Goal: Task Accomplishment & Management: Use online tool/utility

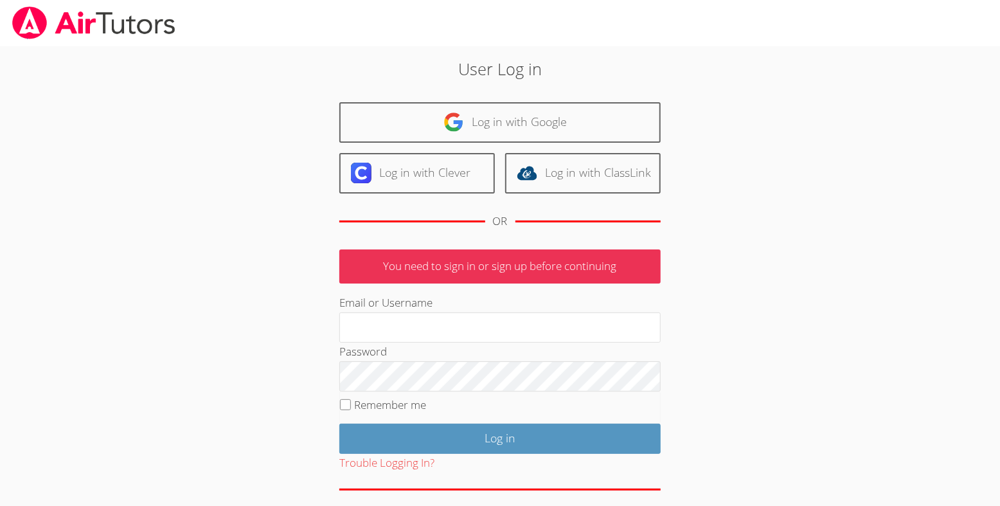
type input "michellebermastutor@gmail.com"
click at [356, 412] on label "Remember me" at bounding box center [390, 404] width 72 height 15
click at [351, 410] on input "Remember me" at bounding box center [345, 404] width 11 height 11
checkbox input "true"
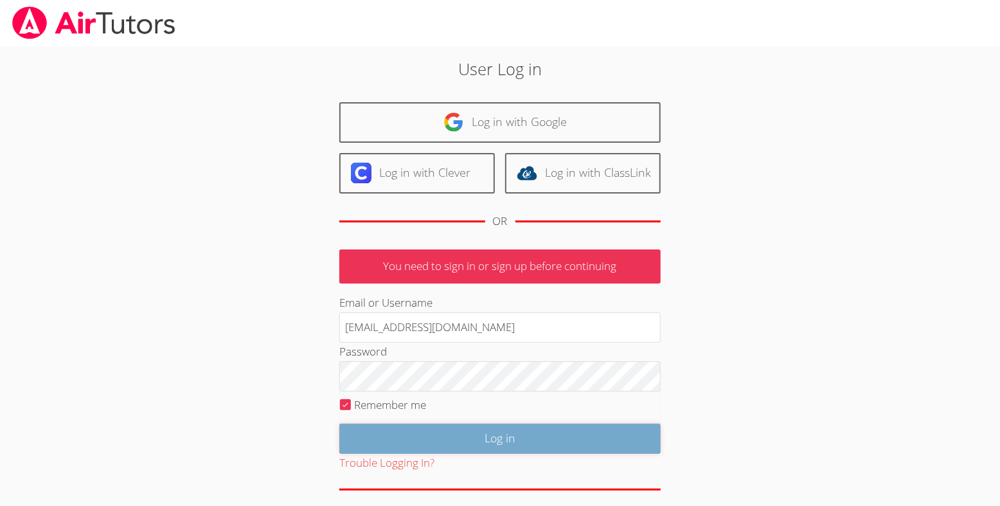
click at [415, 454] on input "Log in" at bounding box center [499, 439] width 321 height 30
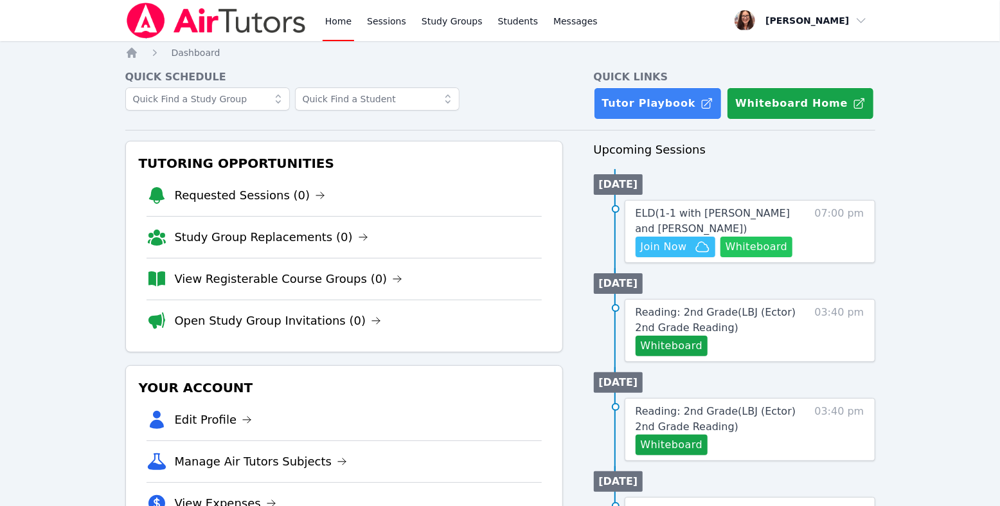
click at [721, 257] on button "Whiteboard" at bounding box center [757, 247] width 73 height 21
click at [710, 255] on span "Join Now" at bounding box center [675, 246] width 69 height 15
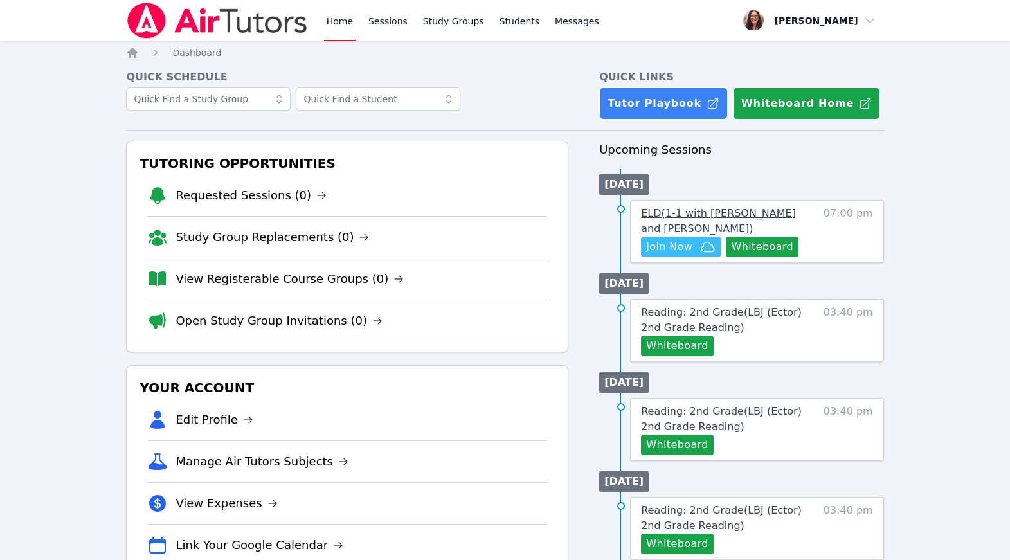
click at [719, 235] on span "ELD ( 1-1 with [PERSON_NAME] and [PERSON_NAME] )" at bounding box center [718, 221] width 155 height 28
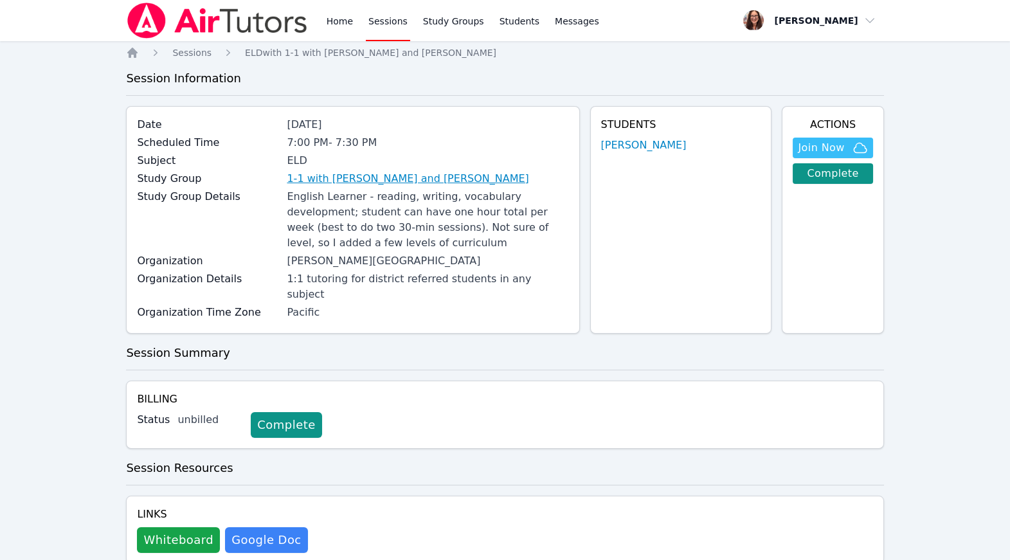
click at [388, 186] on link "1-1 with [PERSON_NAME] and [PERSON_NAME]" at bounding box center [408, 178] width 242 height 15
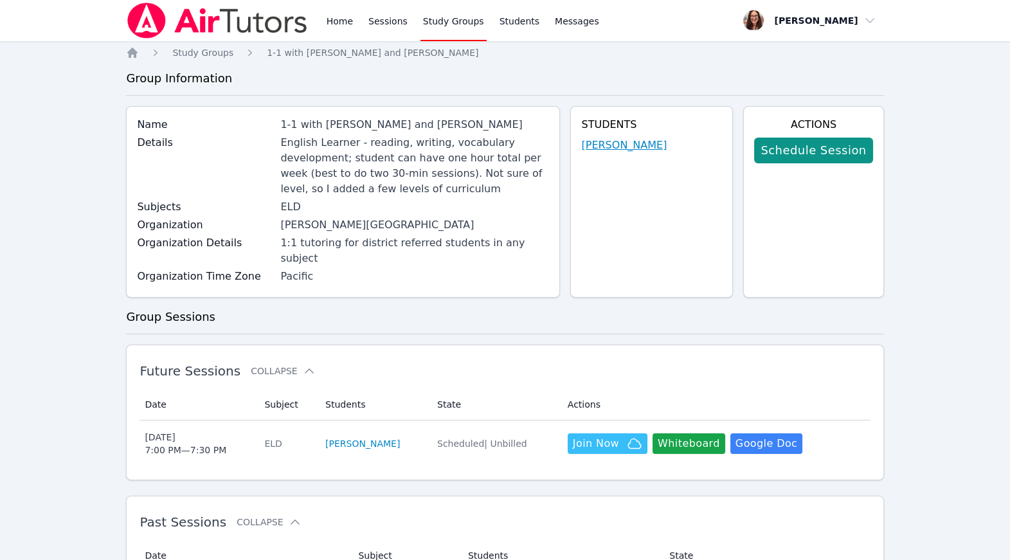
click at [588, 153] on link "[PERSON_NAME]" at bounding box center [624, 145] width 86 height 15
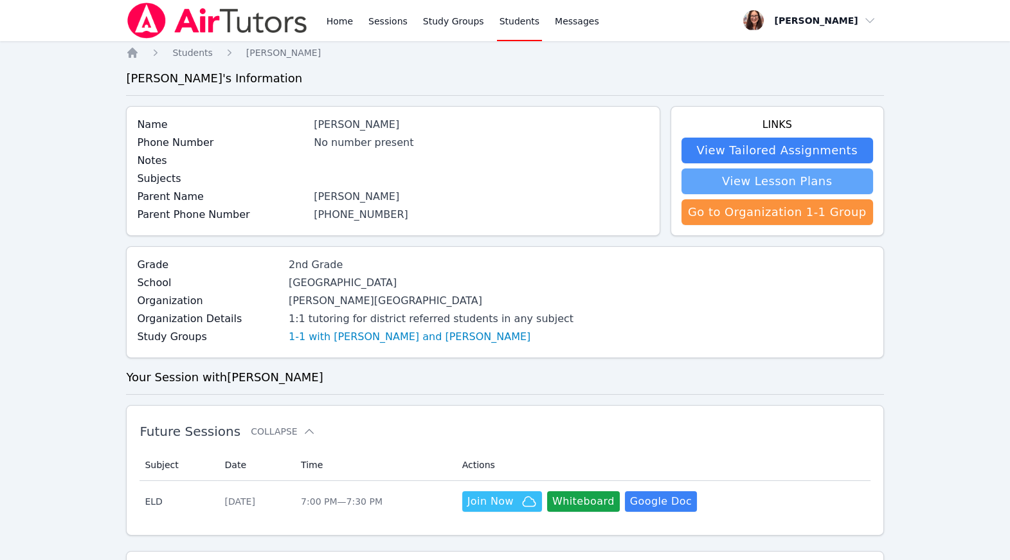
click at [788, 194] on link "View Lesson Plans" at bounding box center [777, 181] width 192 height 26
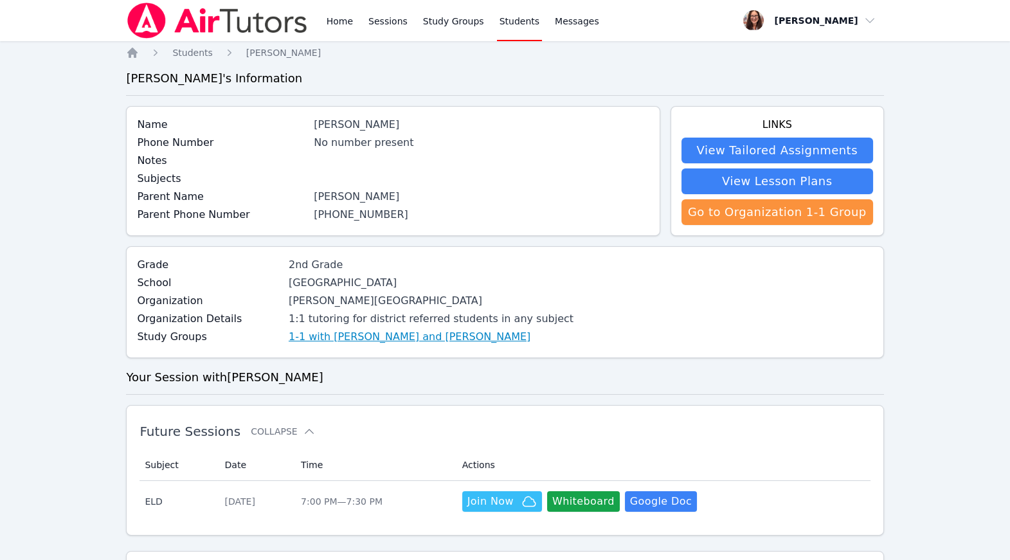
click at [399, 345] on link "1-1 with [PERSON_NAME] and [PERSON_NAME]" at bounding box center [410, 336] width 242 height 15
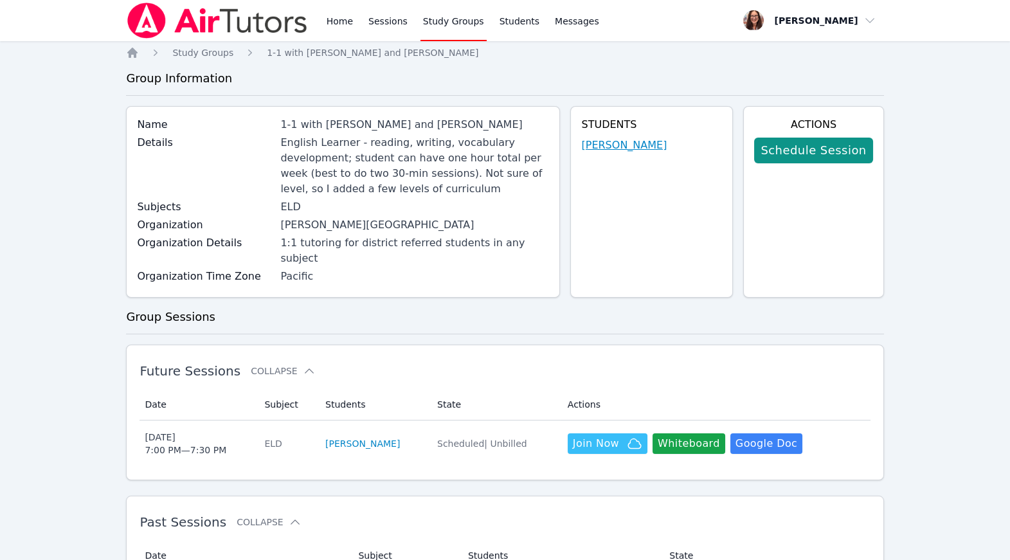
click at [638, 153] on link "[PERSON_NAME]" at bounding box center [624, 145] width 86 height 15
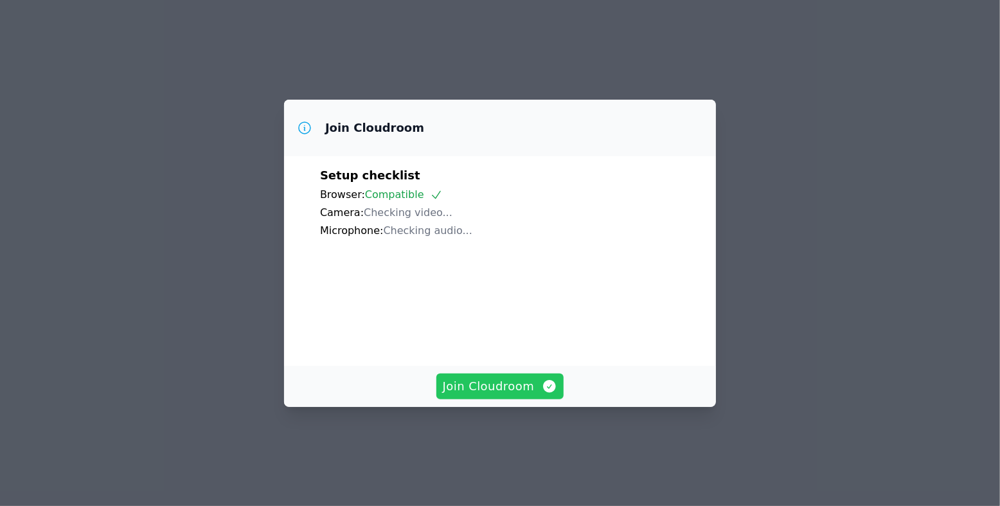
click at [548, 395] on span "Join Cloudroom" at bounding box center [500, 386] width 115 height 18
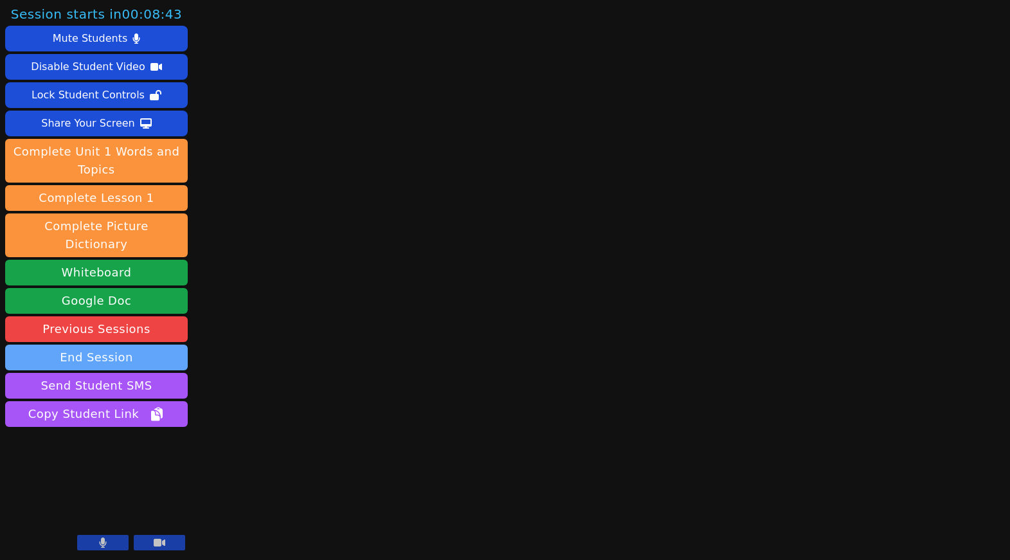
scroll to position [105, 0]
click at [92, 505] on button at bounding box center [102, 542] width 51 height 15
click at [91, 505] on button at bounding box center [102, 542] width 51 height 15
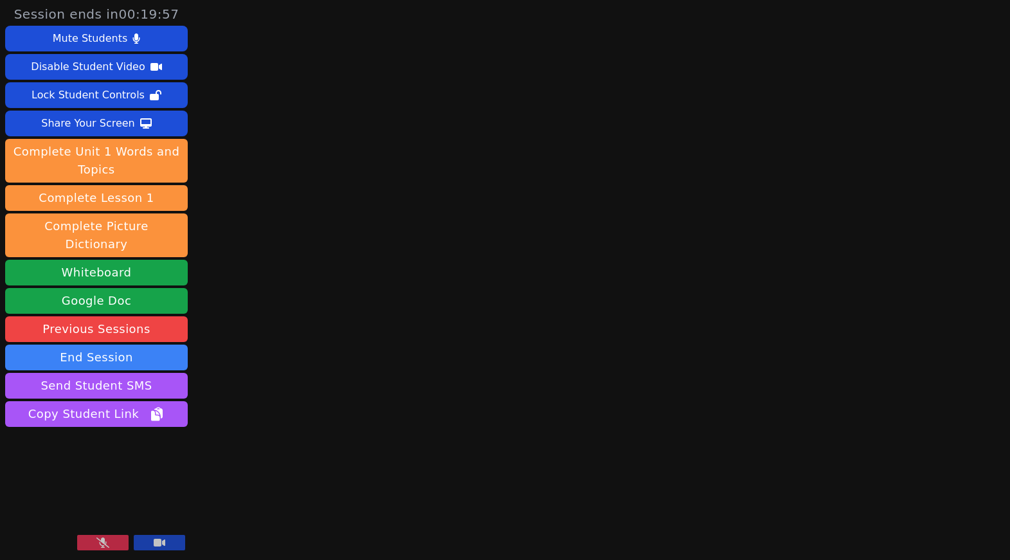
click at [91, 505] on button at bounding box center [102, 542] width 51 height 15
click at [109, 505] on button at bounding box center [102, 542] width 51 height 15
click at [96, 505] on icon at bounding box center [102, 542] width 13 height 10
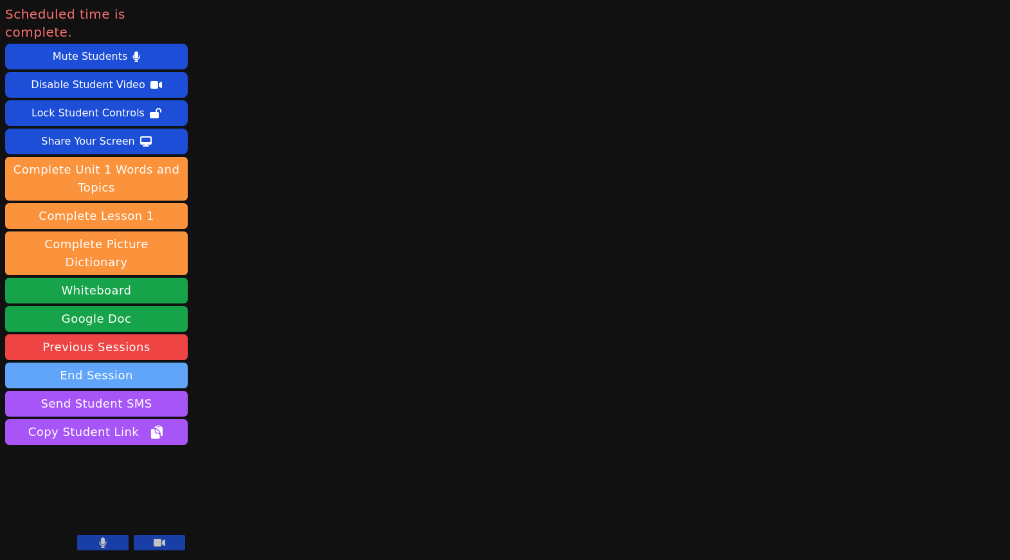
click at [127, 388] on button "End Session" at bounding box center [96, 376] width 183 height 26
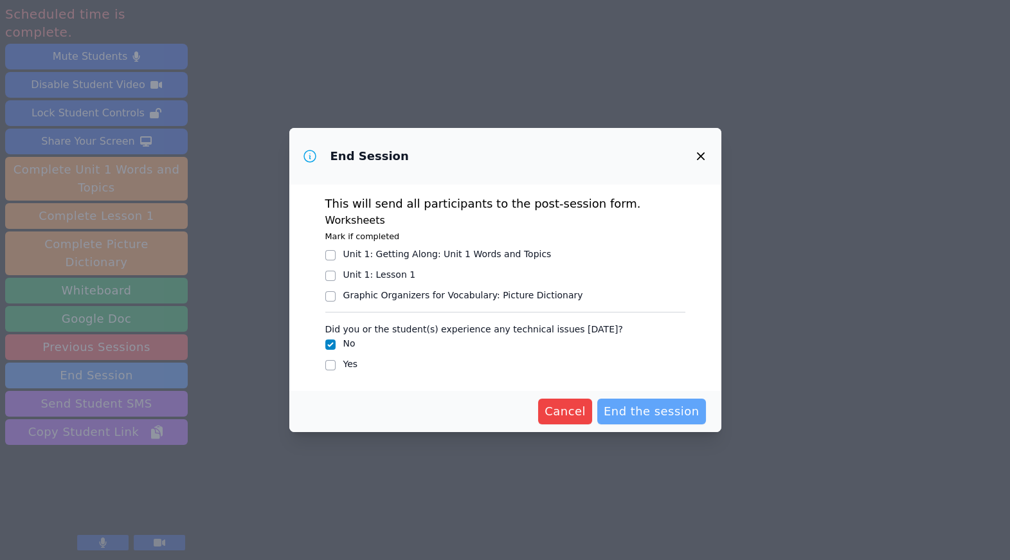
click at [690, 420] on span "End the session" at bounding box center [652, 411] width 96 height 18
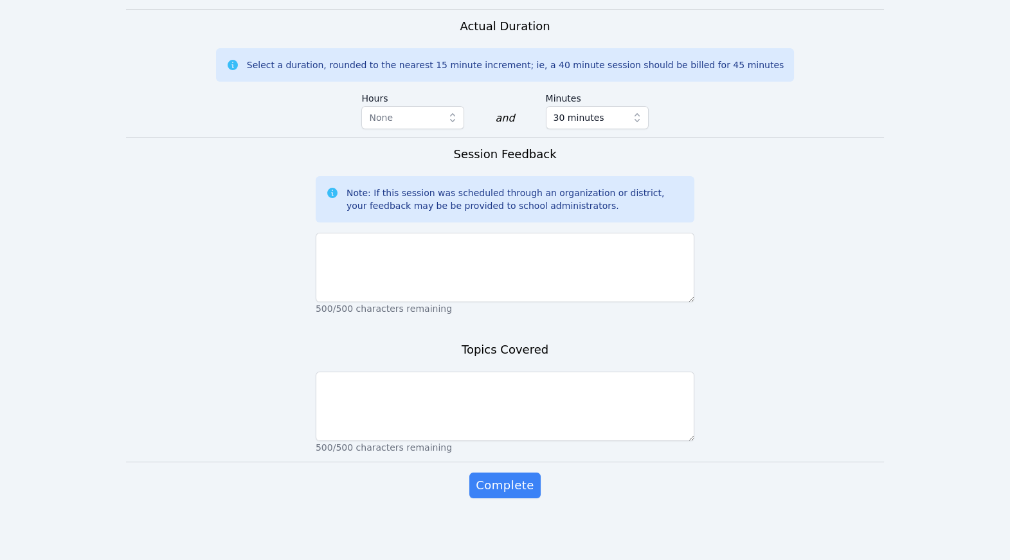
scroll to position [1260, 0]
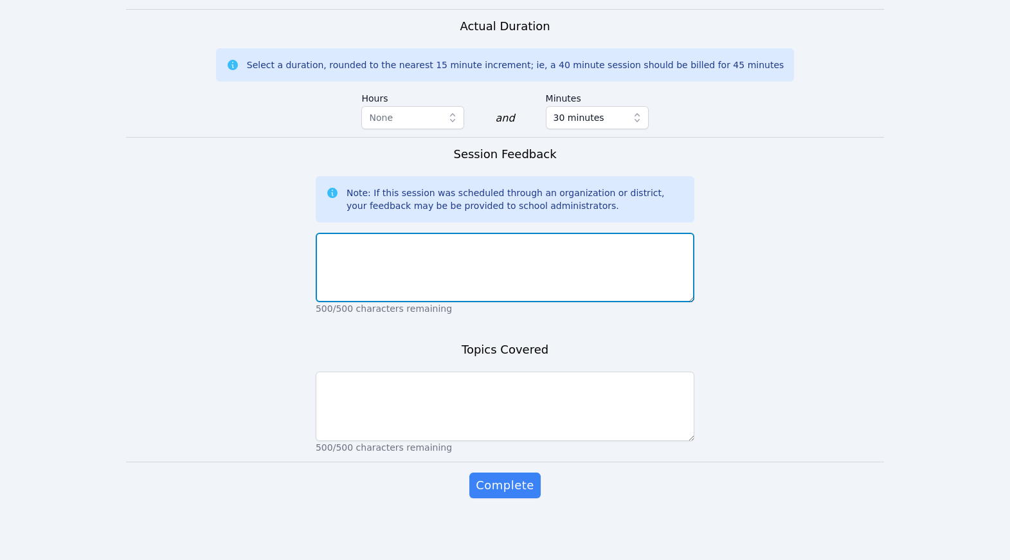
click at [581, 233] on textarea at bounding box center [505, 267] width 379 height 69
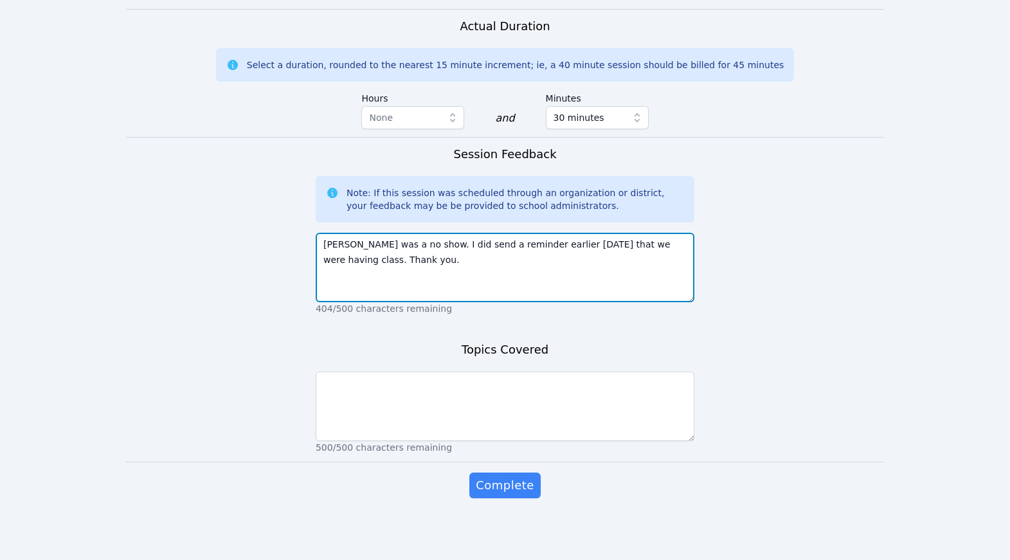
type textarea "Eleanor was a no show. I did send a reminder earlier today that we were having …"
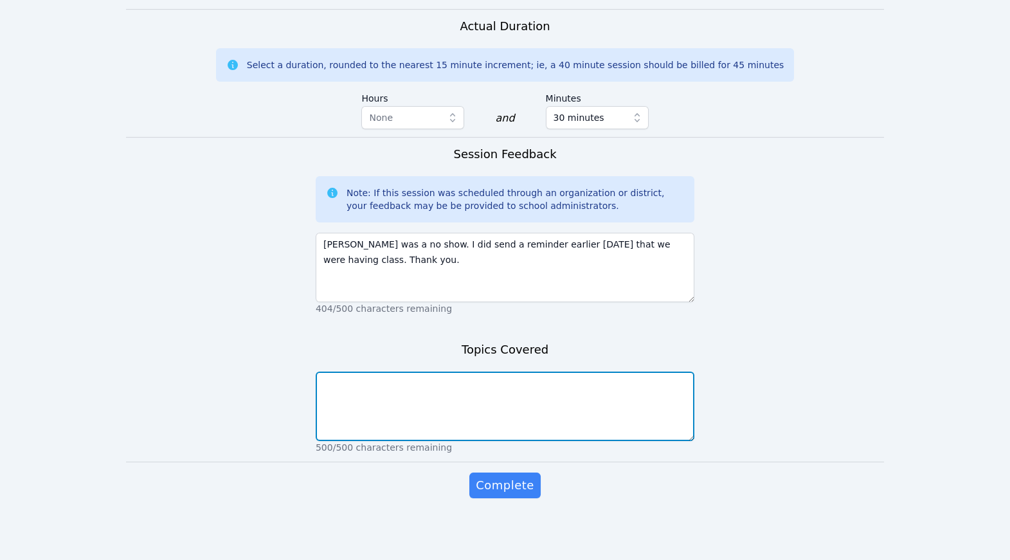
click at [474, 410] on textarea at bounding box center [505, 406] width 379 height 69
type textarea "."
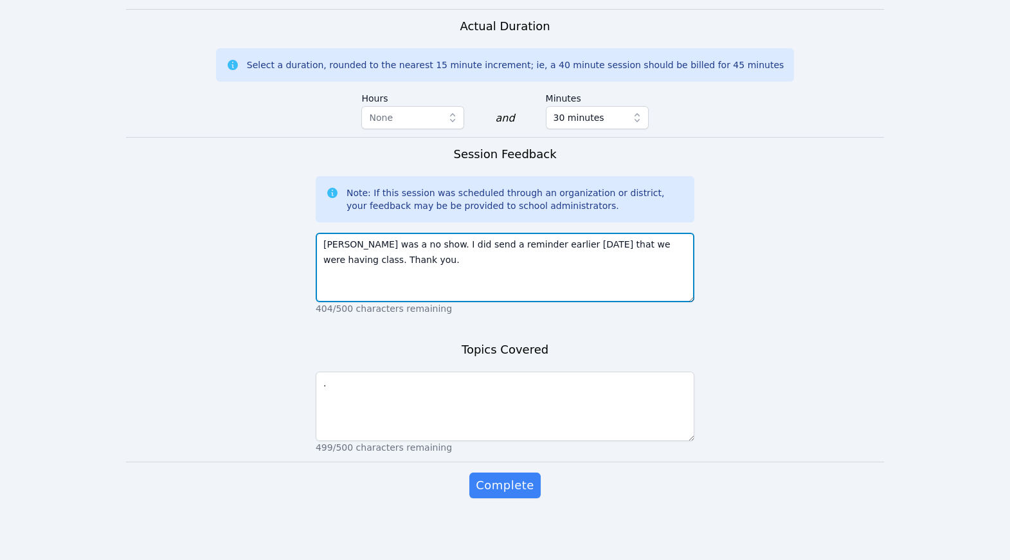
drag, startPoint x: 474, startPoint y: 224, endPoint x: 325, endPoint y: 199, distance: 151.1
click at [325, 233] on textarea "Eleanor was a no show. I did send a reminder earlier today that we were having …" at bounding box center [505, 267] width 379 height 69
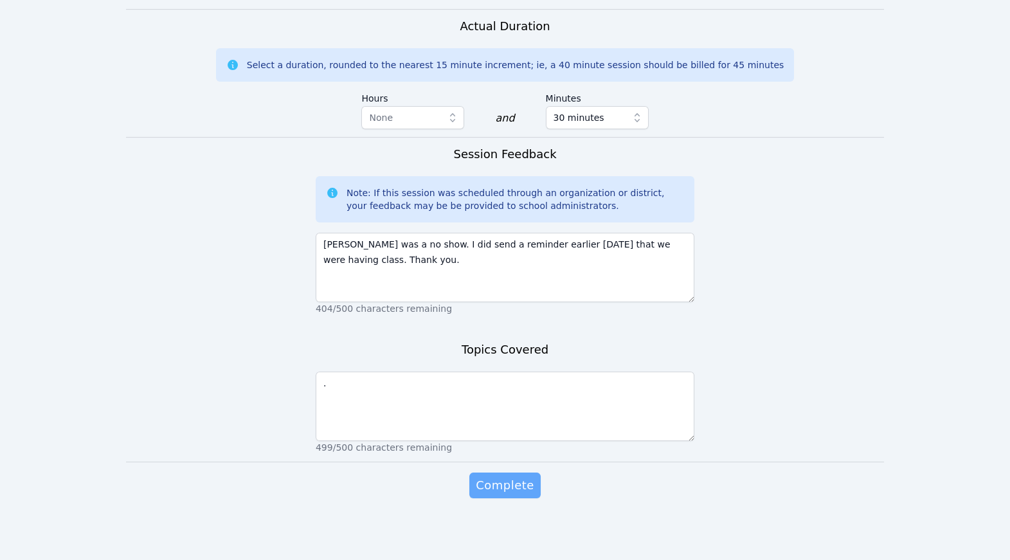
click at [496, 494] on span "Complete" at bounding box center [505, 485] width 58 height 18
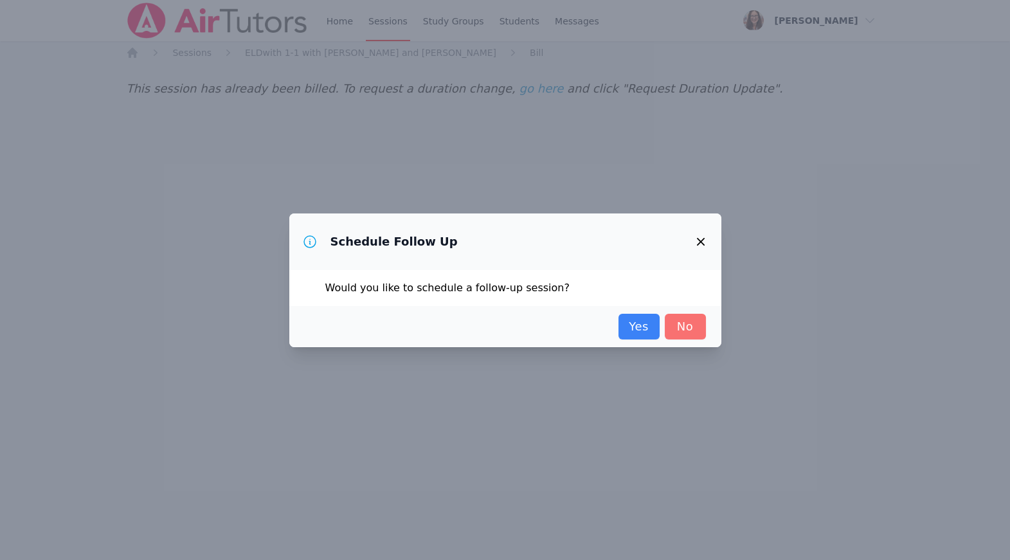
click at [706, 333] on link "No" at bounding box center [685, 327] width 41 height 26
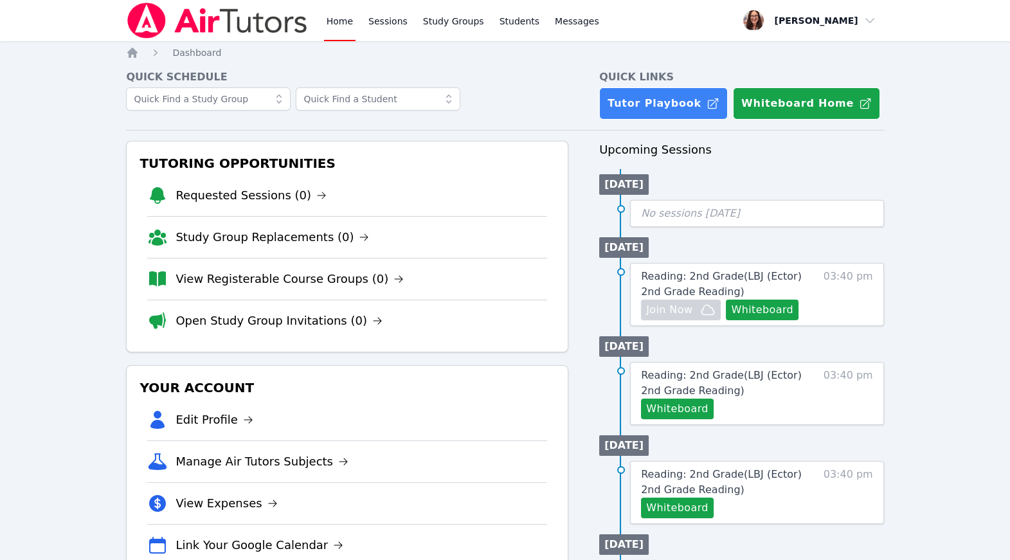
click at [0, 505] on div at bounding box center [0, 560] width 0 height 0
